Goal: Information Seeking & Learning: Learn about a topic

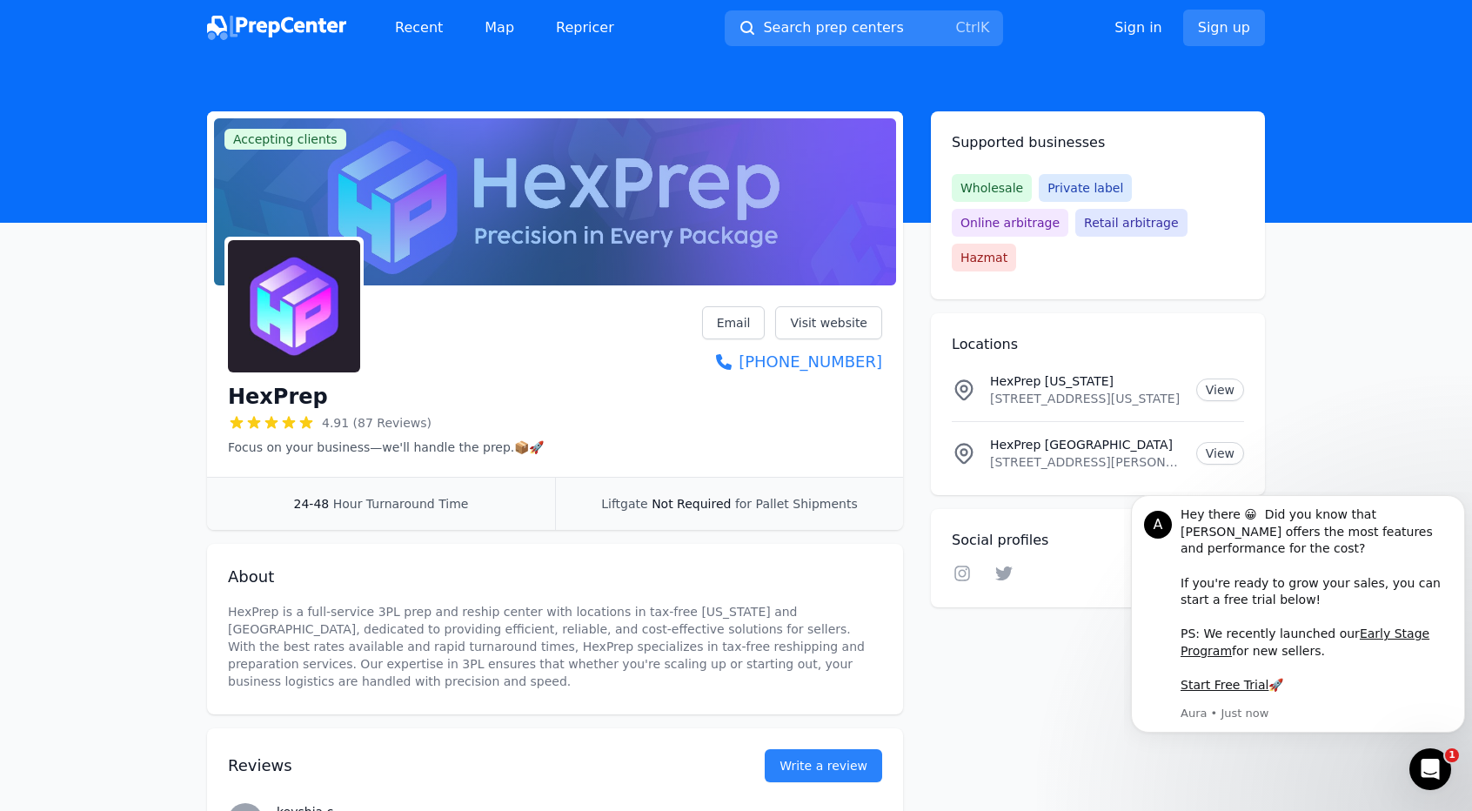
click at [296, 27] on img at bounding box center [276, 28] width 139 height 24
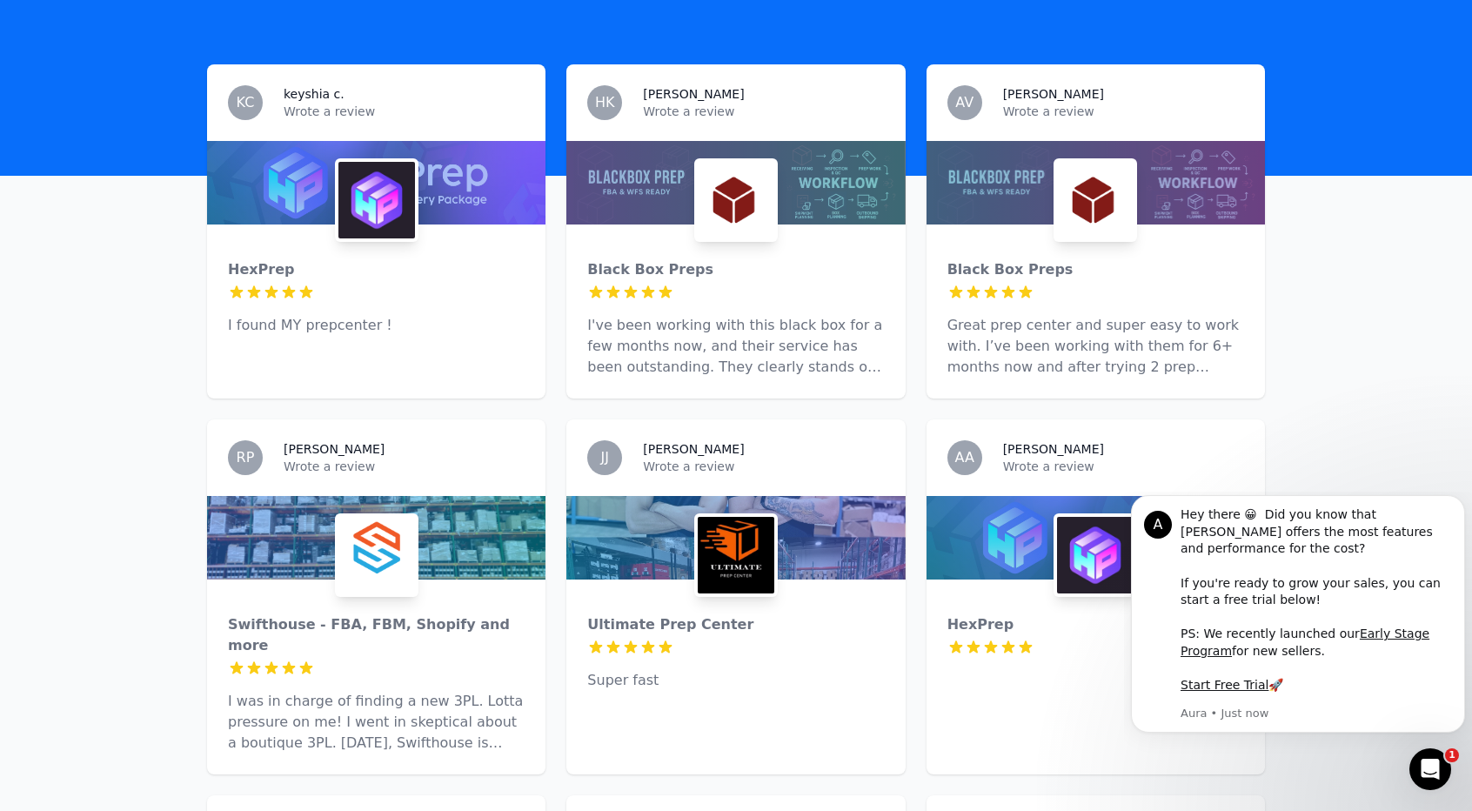
scroll to position [522, 0]
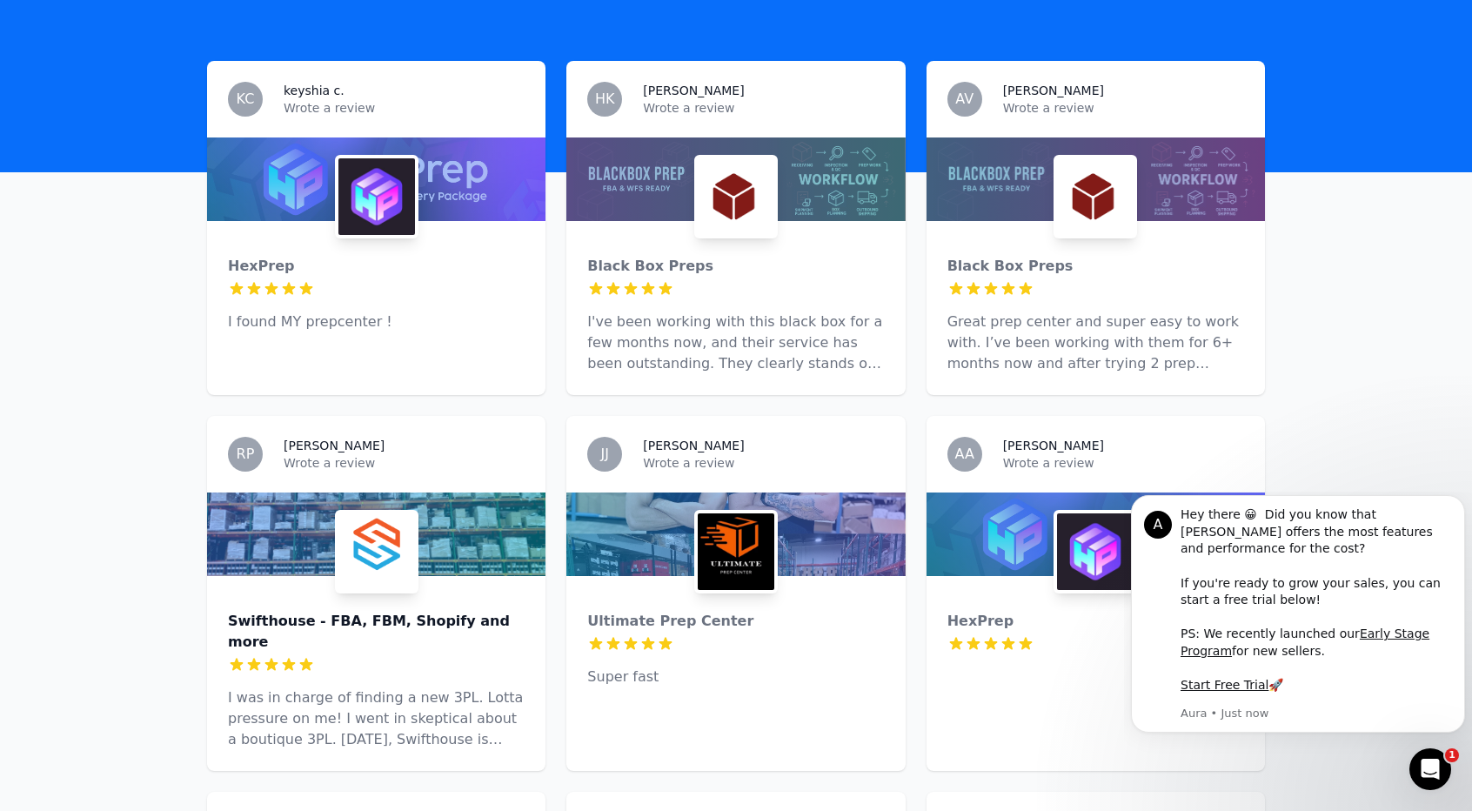
click at [378, 611] on div "Swifthouse - FBA, FBM, Shopify and more" at bounding box center [376, 632] width 297 height 42
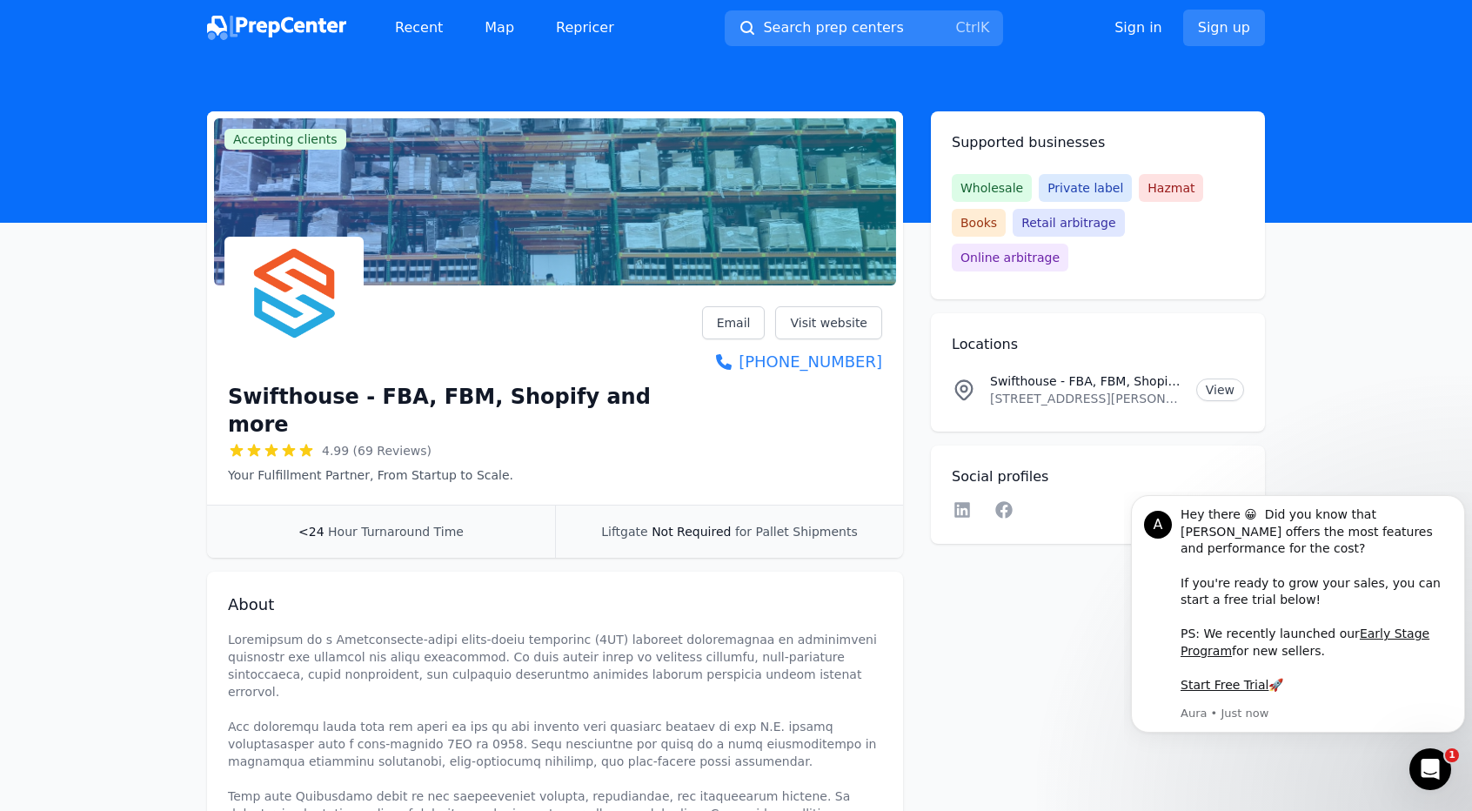
click at [240, 26] on img at bounding box center [276, 28] width 139 height 24
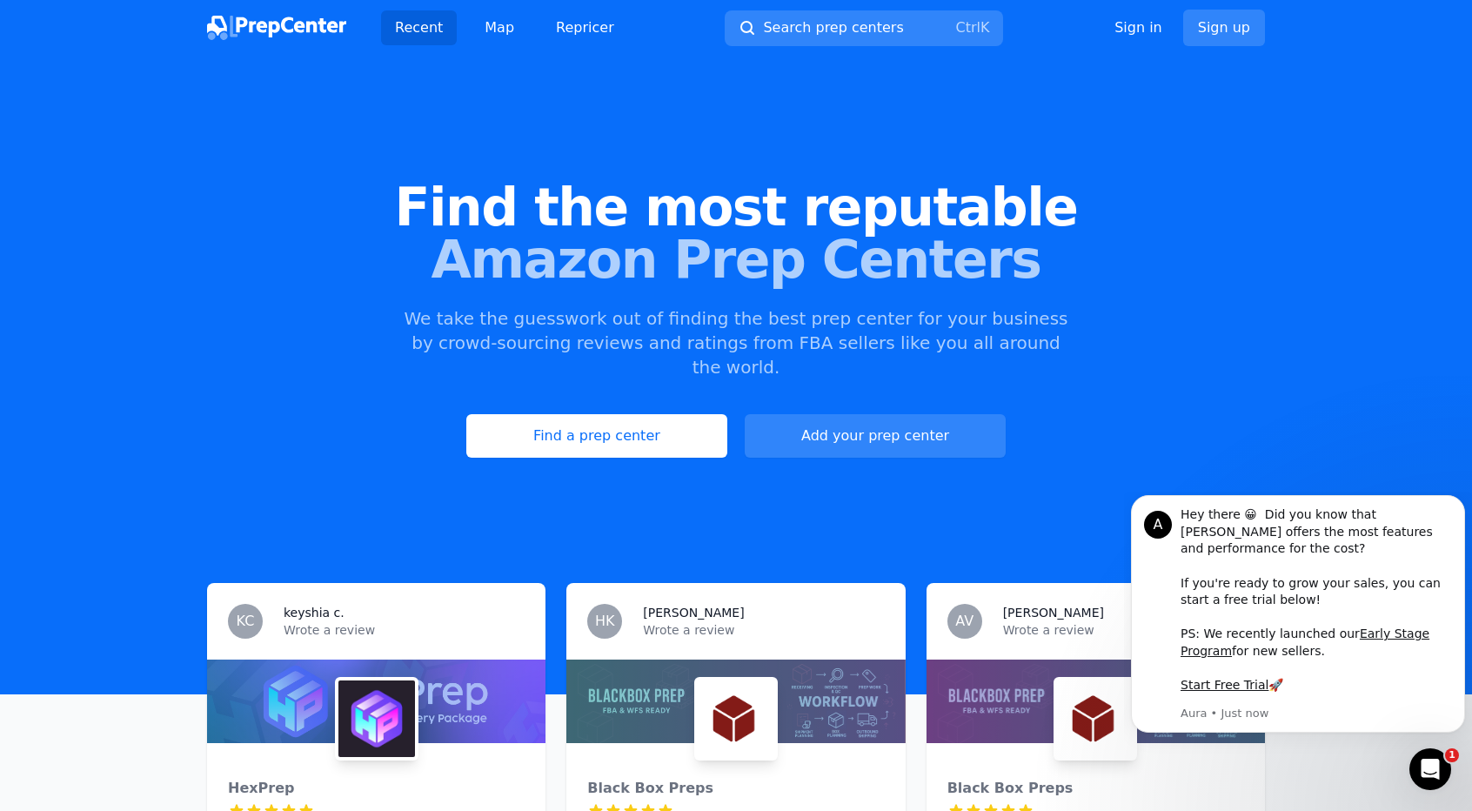
click at [1129, 101] on div "Find the most reputable Amazon Prep Centers We take the guesswork out of findin…" at bounding box center [736, 320] width 1472 height 472
click at [503, 30] on link "Map" at bounding box center [499, 27] width 57 height 35
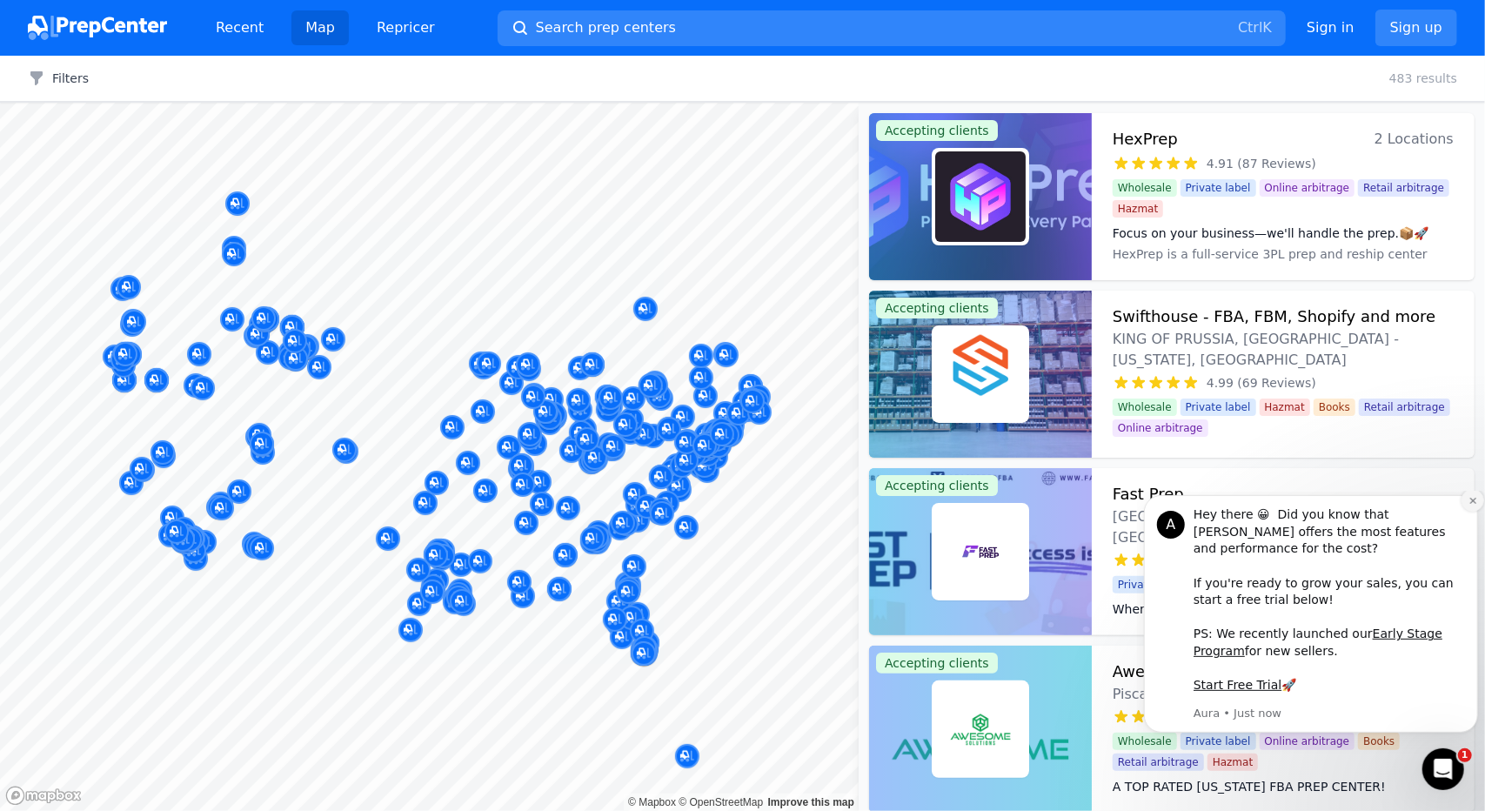
click at [1470, 505] on icon "Dismiss notification" at bounding box center [1473, 500] width 10 height 10
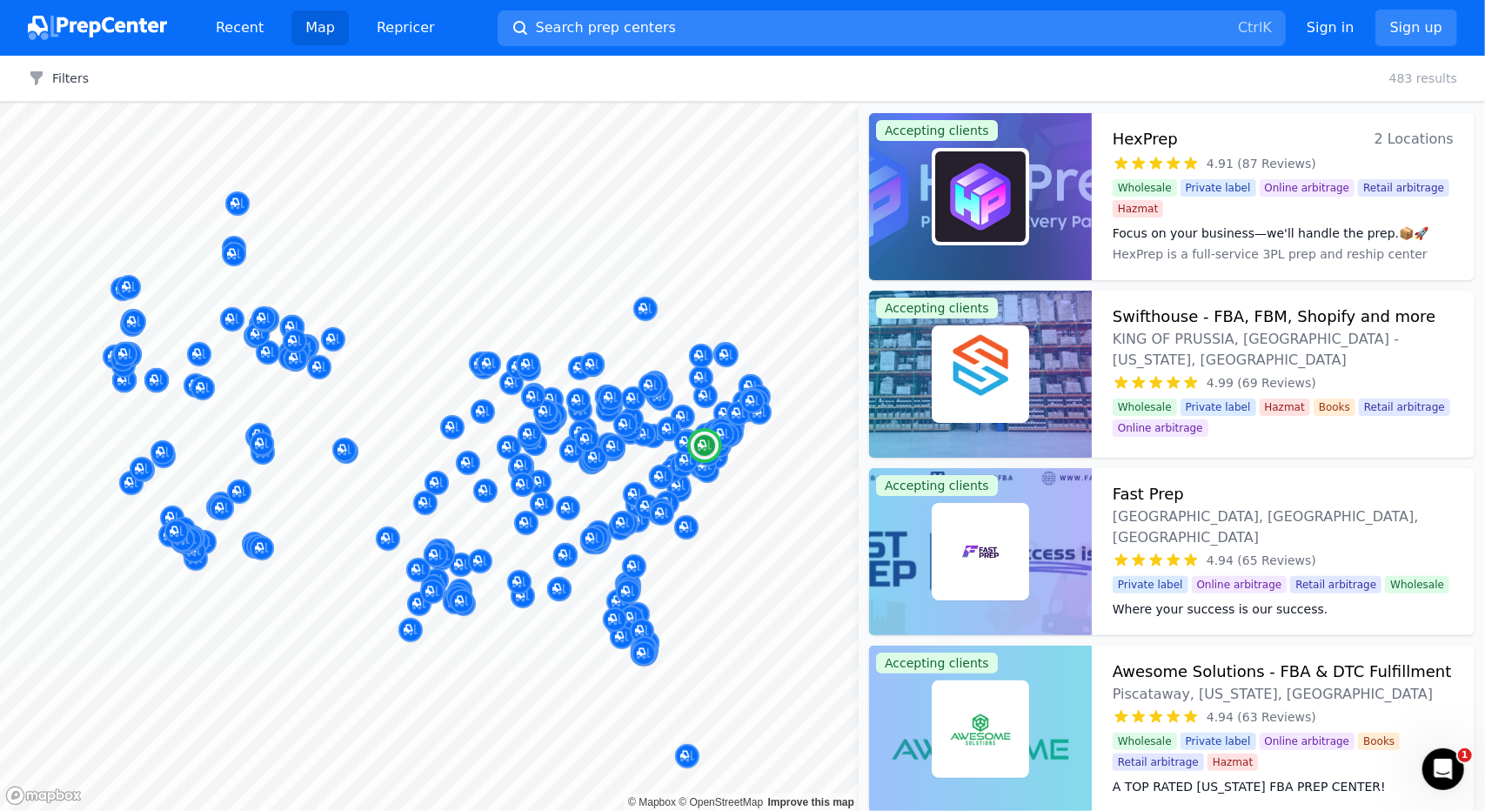
click at [1265, 323] on h3 "Swifthouse - FBA, FBM, Shopify and more" at bounding box center [1274, 317] width 323 height 24
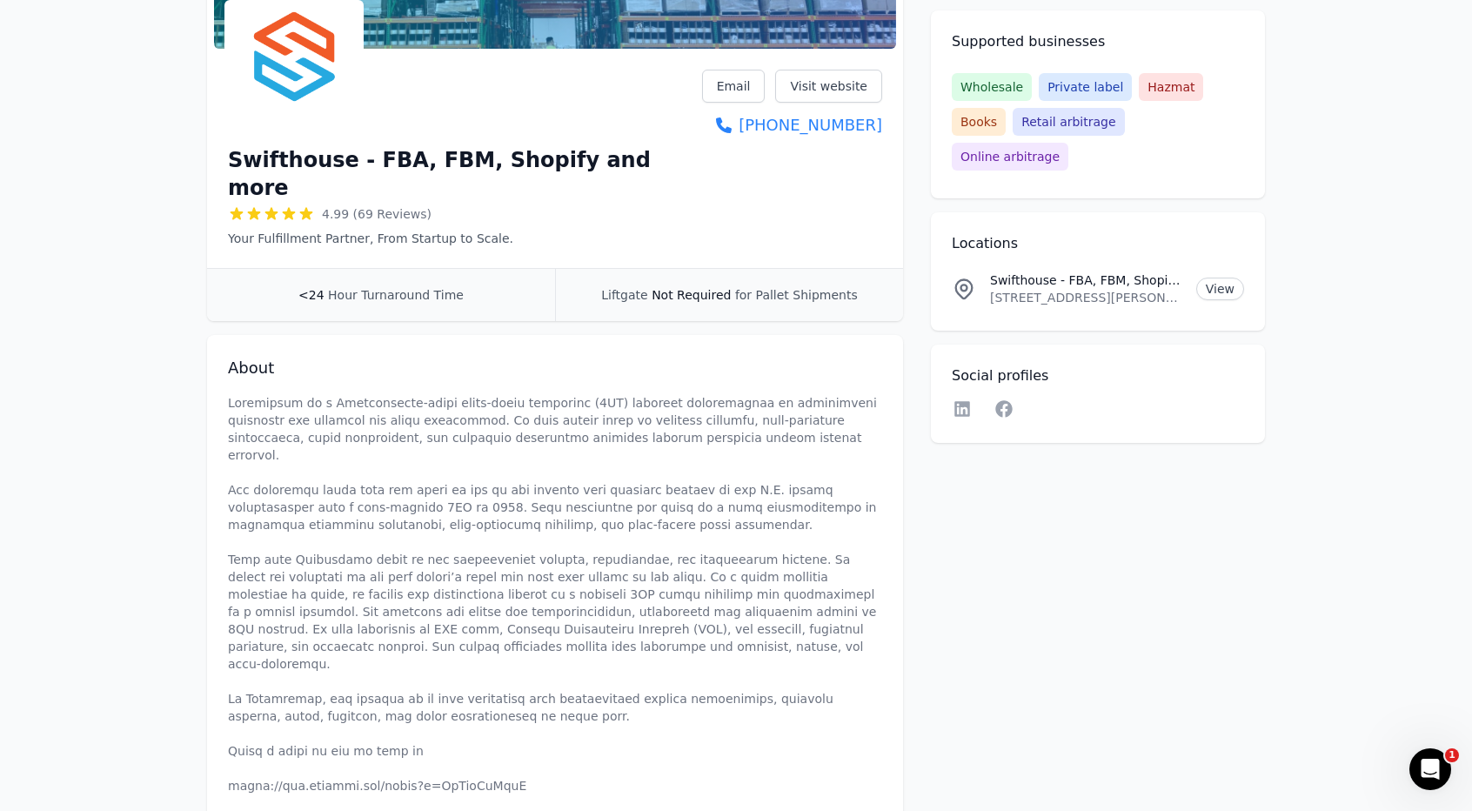
scroll to position [348, 0]
